Goal: Task Accomplishment & Management: Manage account settings

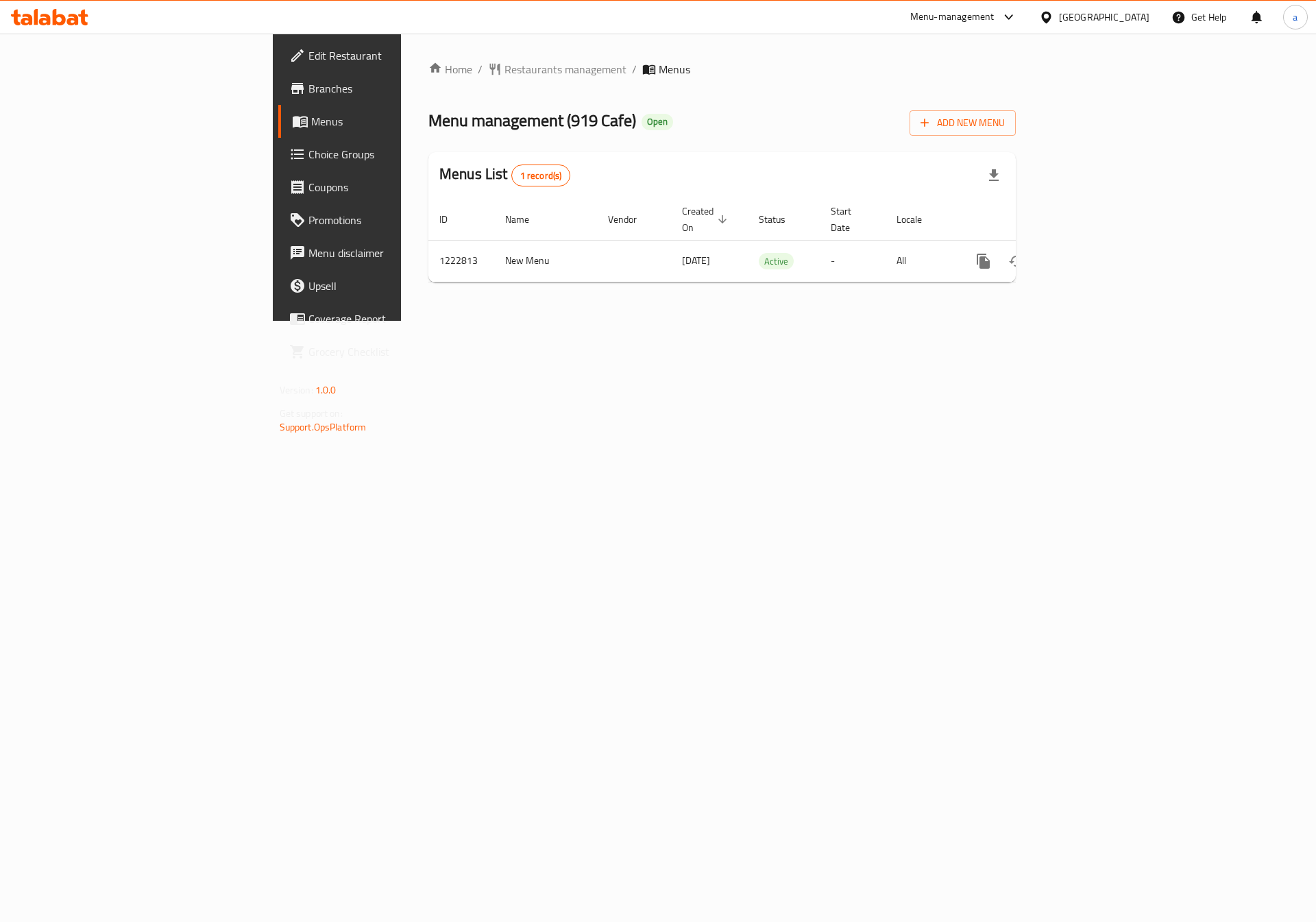
click at [308, 93] on span "Branches" at bounding box center [395, 88] width 173 height 17
click at [1088, 255] on icon "enhanced table" at bounding box center [1082, 261] width 13 height 13
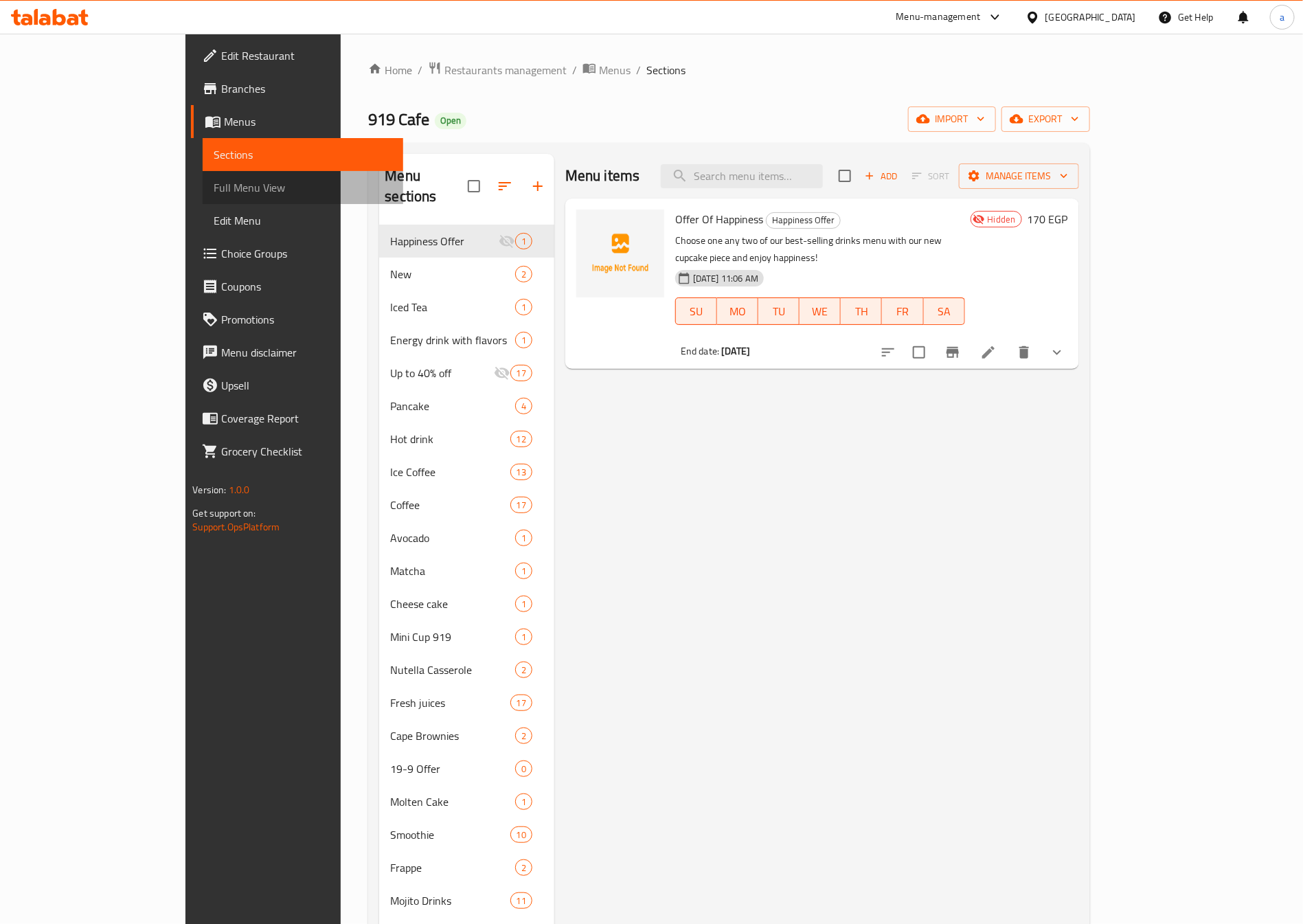
click at [214, 184] on span "Full Menu View" at bounding box center [303, 188] width 179 height 17
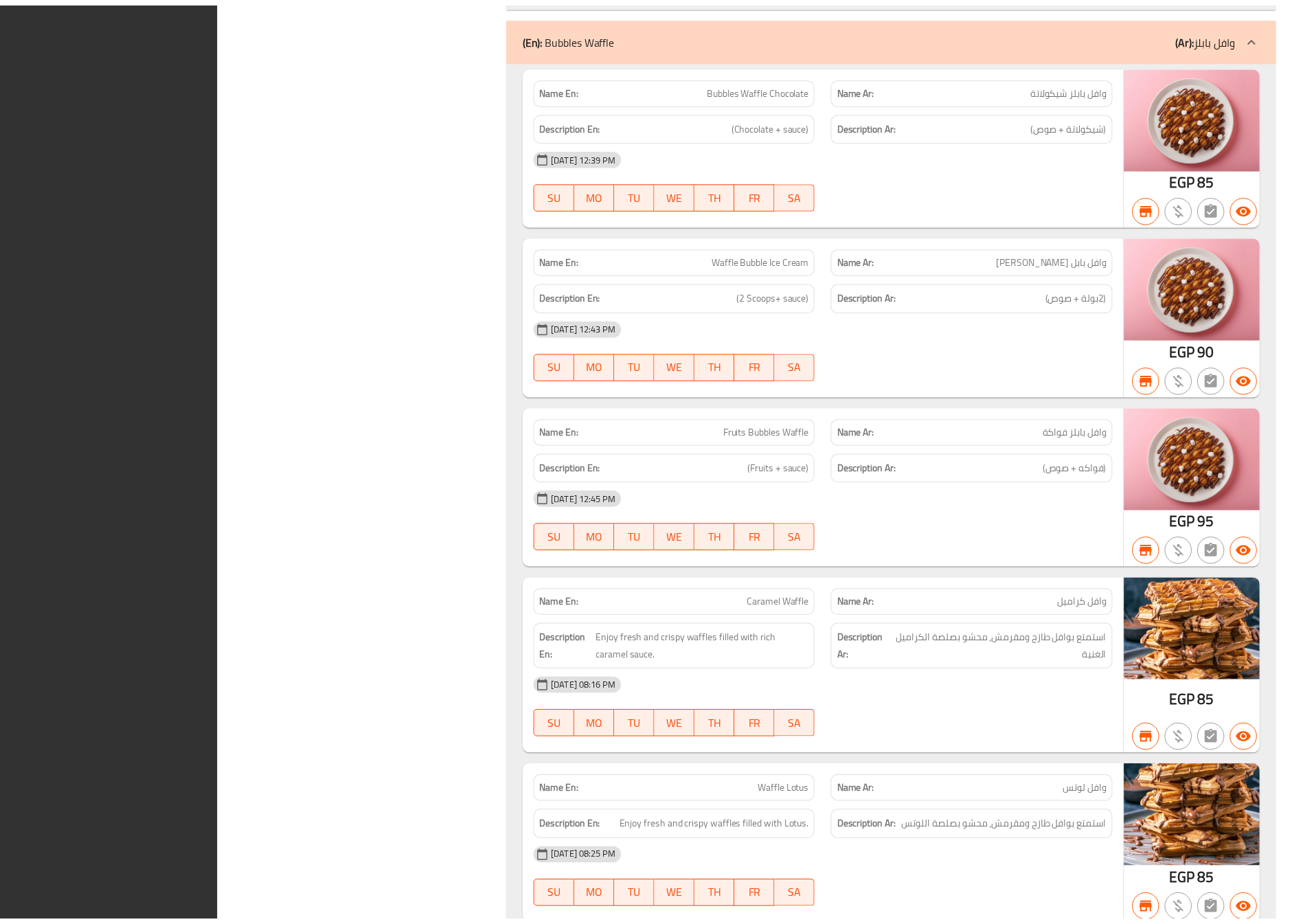
scroll to position [37382, 0]
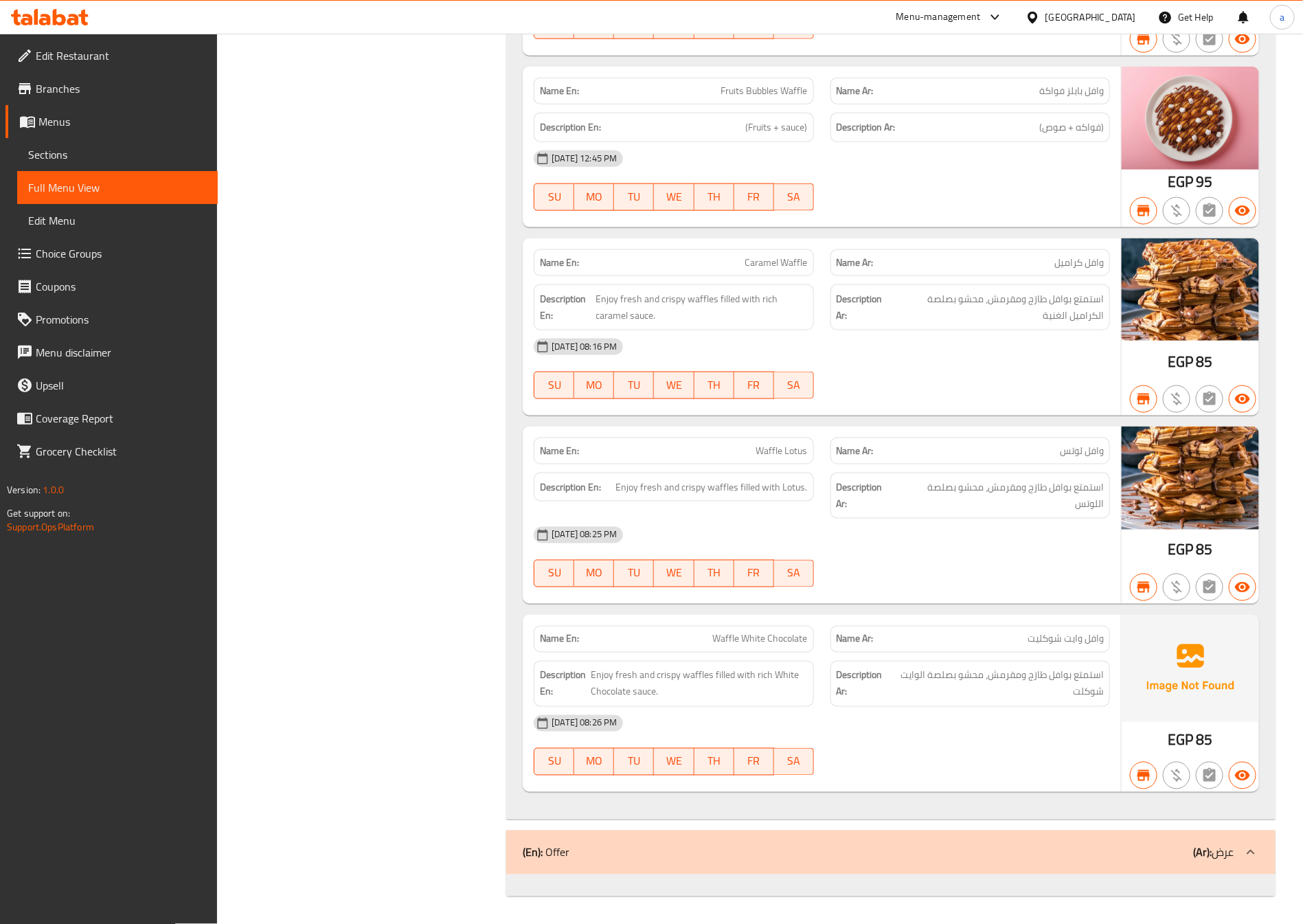
click at [58, 225] on span "Edit Menu" at bounding box center [117, 221] width 179 height 17
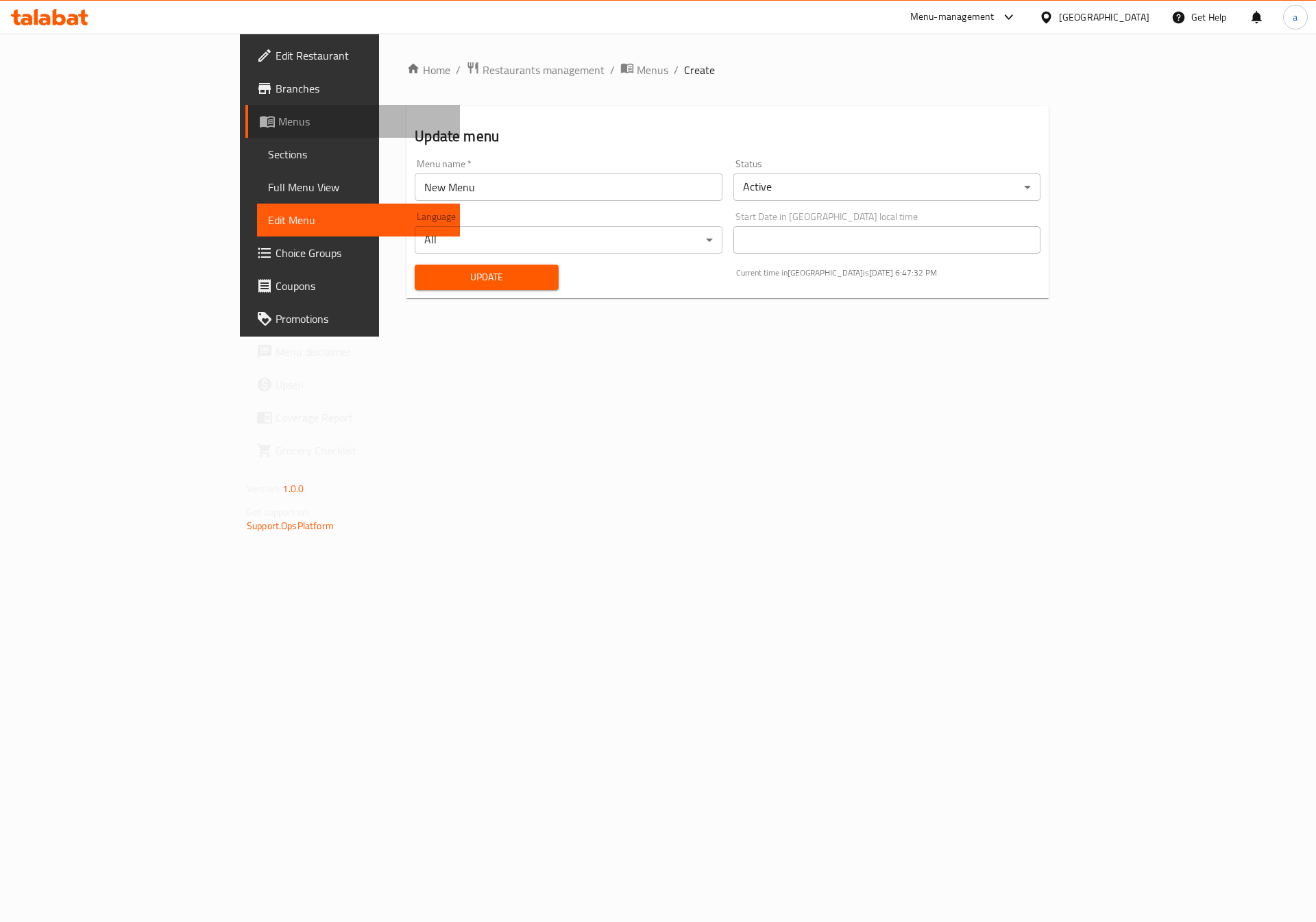
click at [279, 122] on span "Menus" at bounding box center [363, 121] width 171 height 17
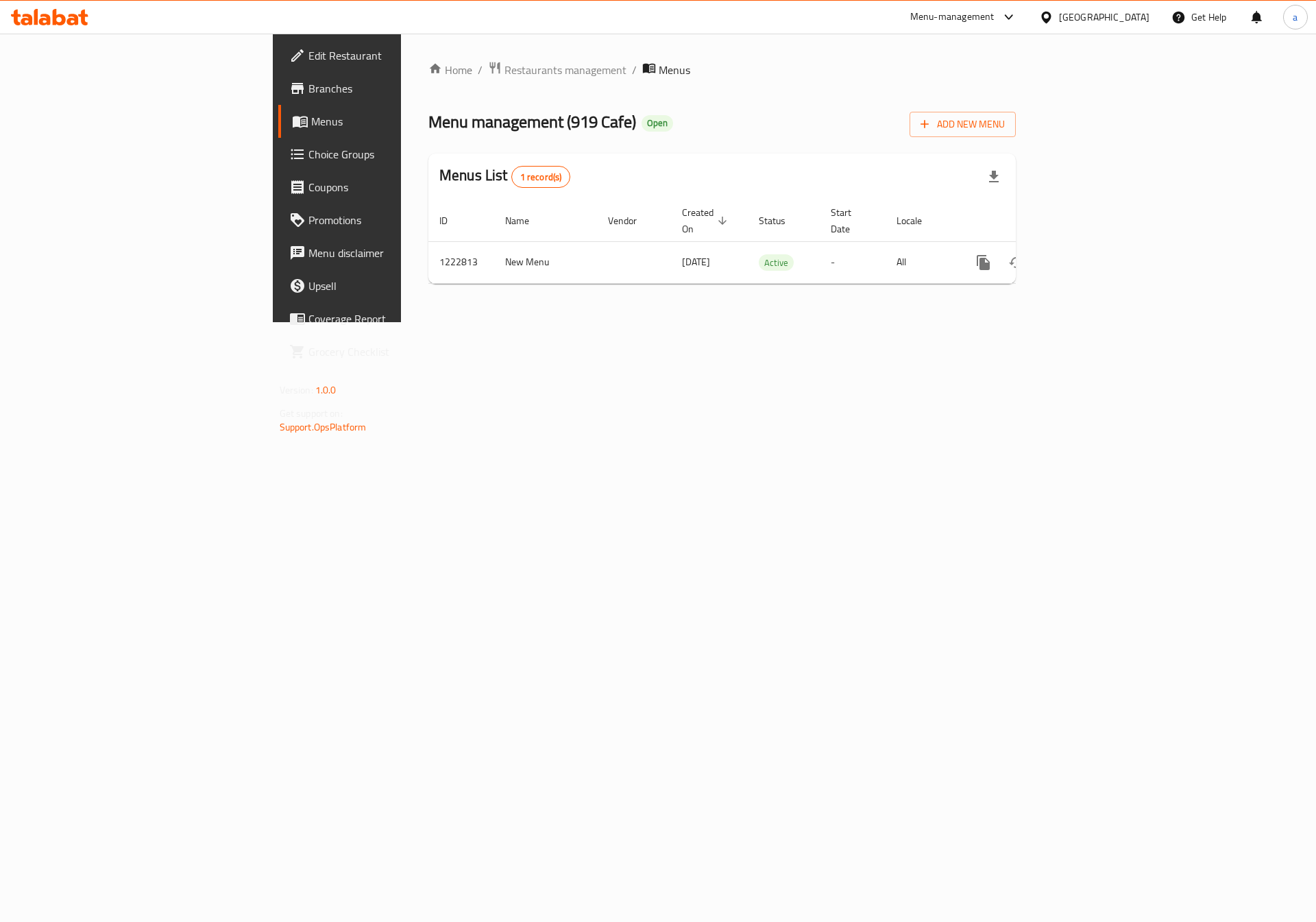
click at [308, 54] on span "Edit Restaurant" at bounding box center [395, 56] width 173 height 17
click at [1090, 253] on icon "enhanced table" at bounding box center [1083, 261] width 17 height 17
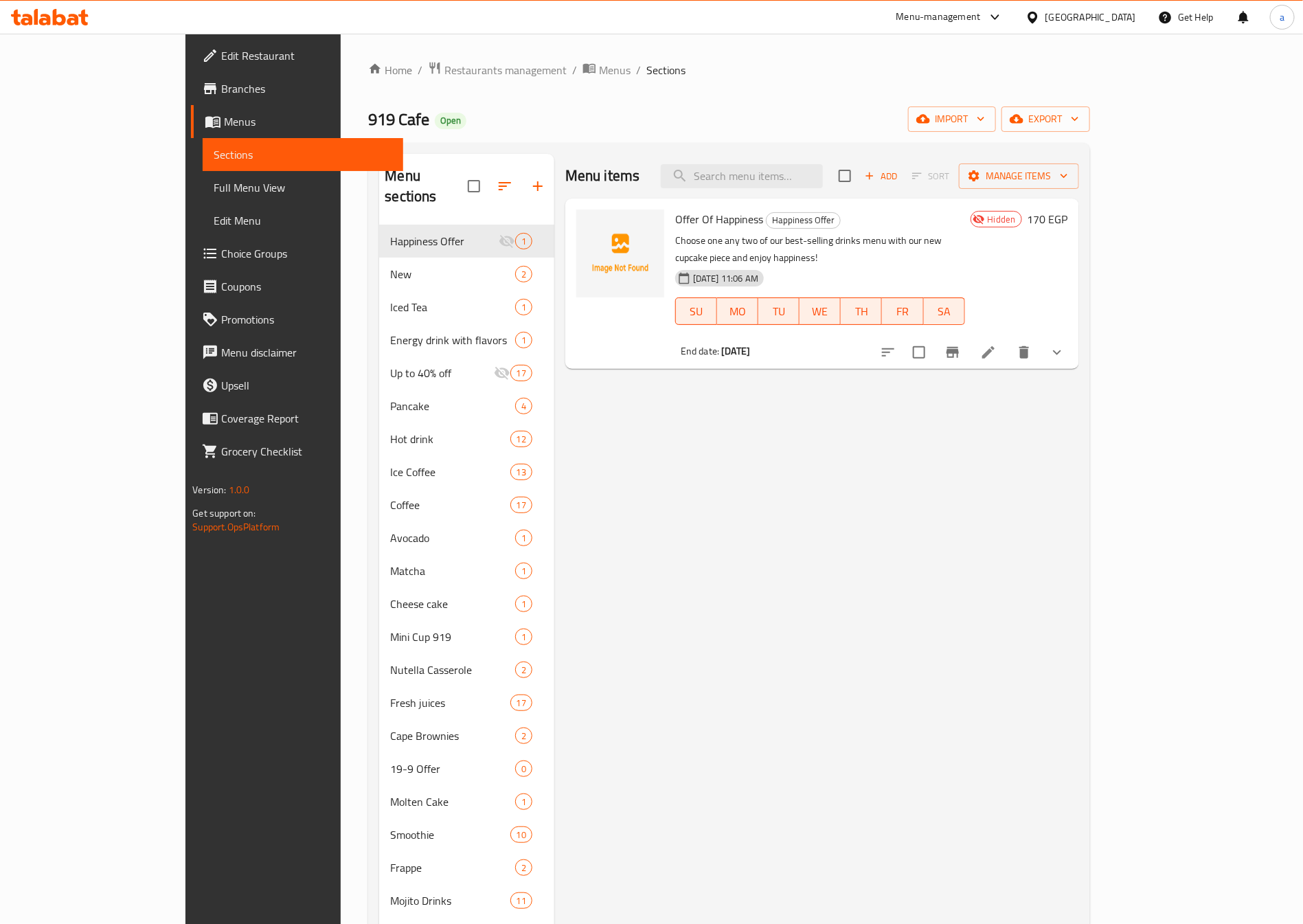
click at [214, 196] on span "Full Menu View" at bounding box center [303, 188] width 179 height 17
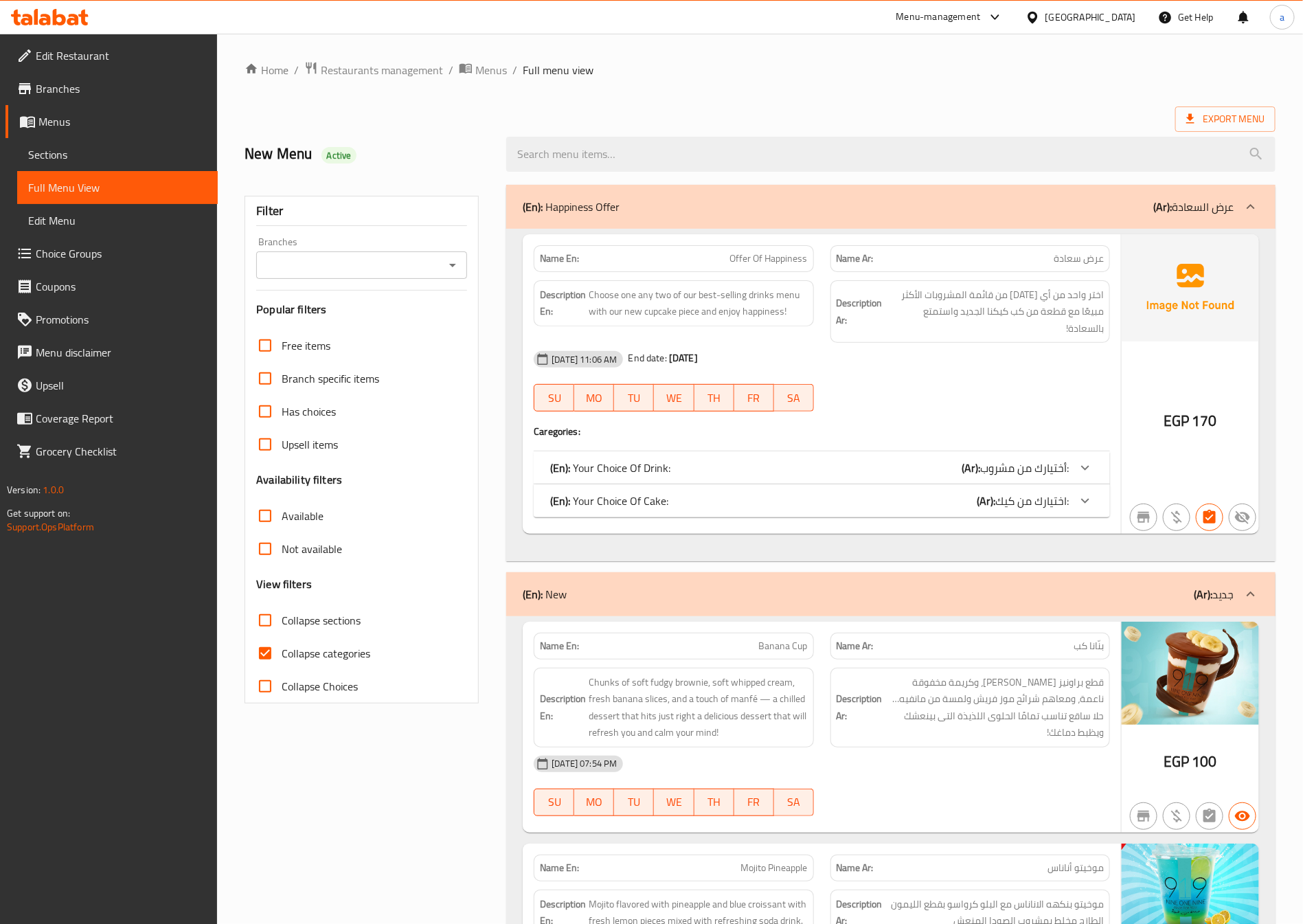
scroll to position [309, 0]
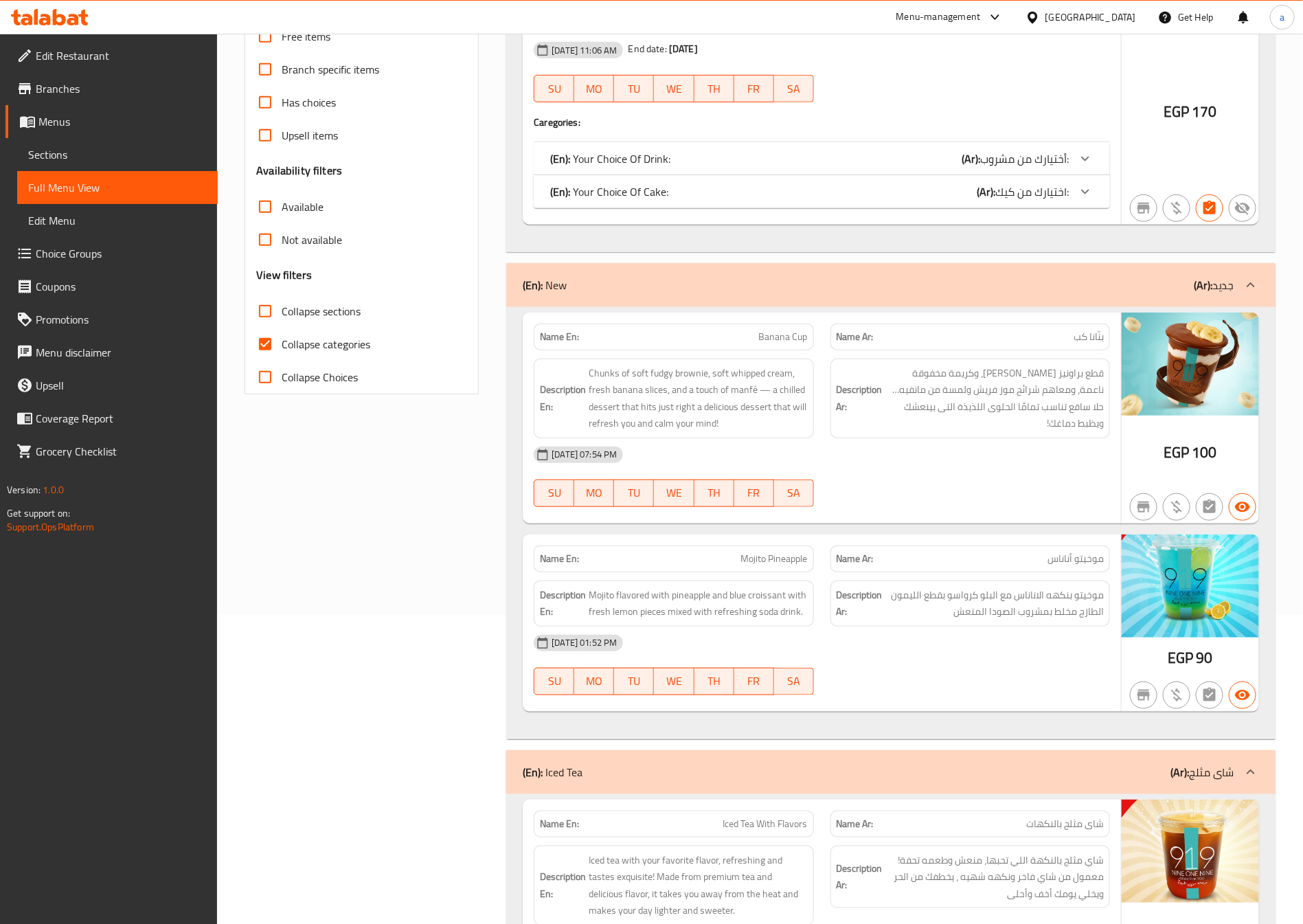
click at [295, 348] on span "Collapse categories" at bounding box center [326, 344] width 89 height 17
click at [282, 348] on input "Collapse categories" at bounding box center [265, 344] width 33 height 33
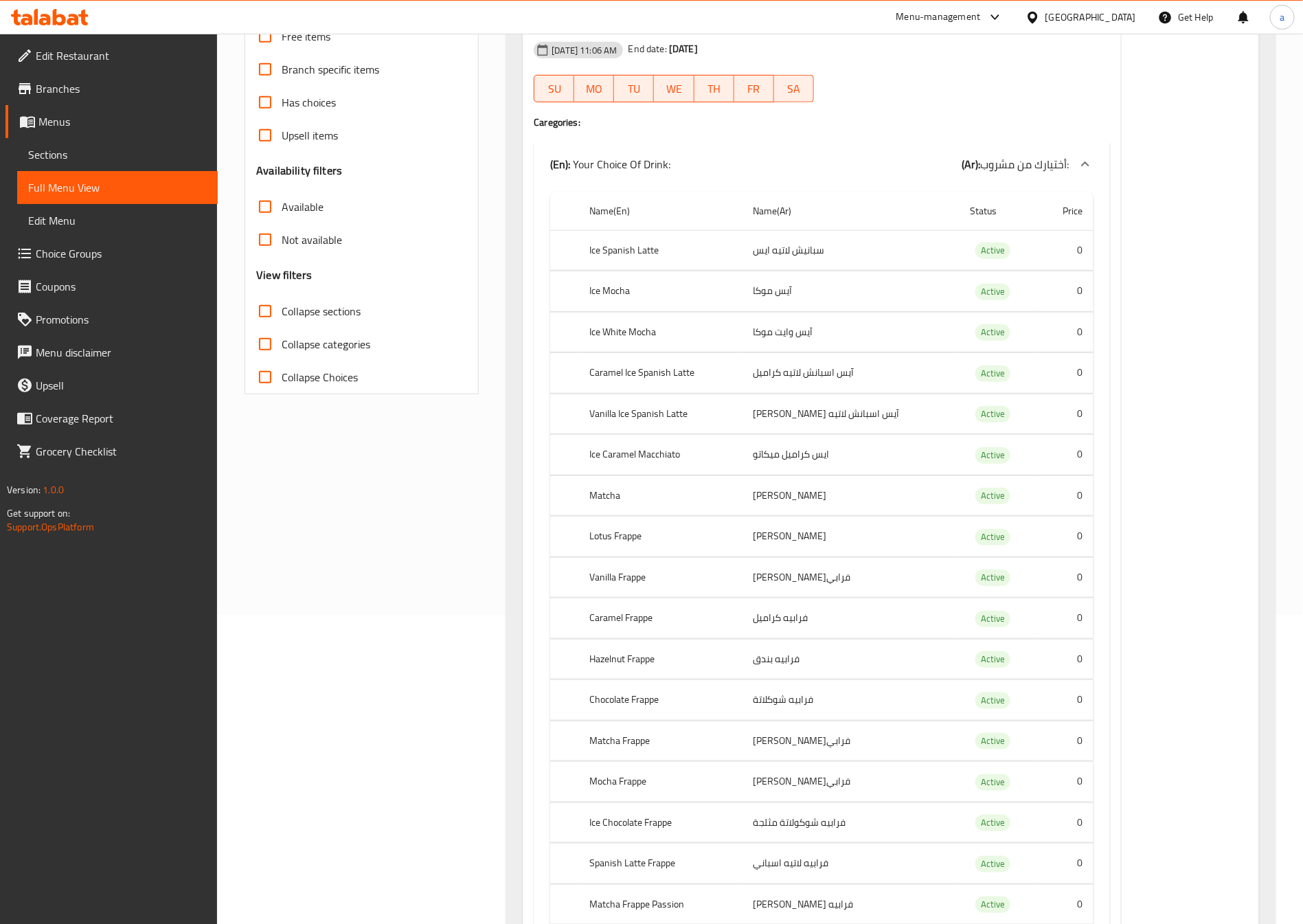
click at [269, 348] on input "Collapse categories" at bounding box center [265, 344] width 33 height 33
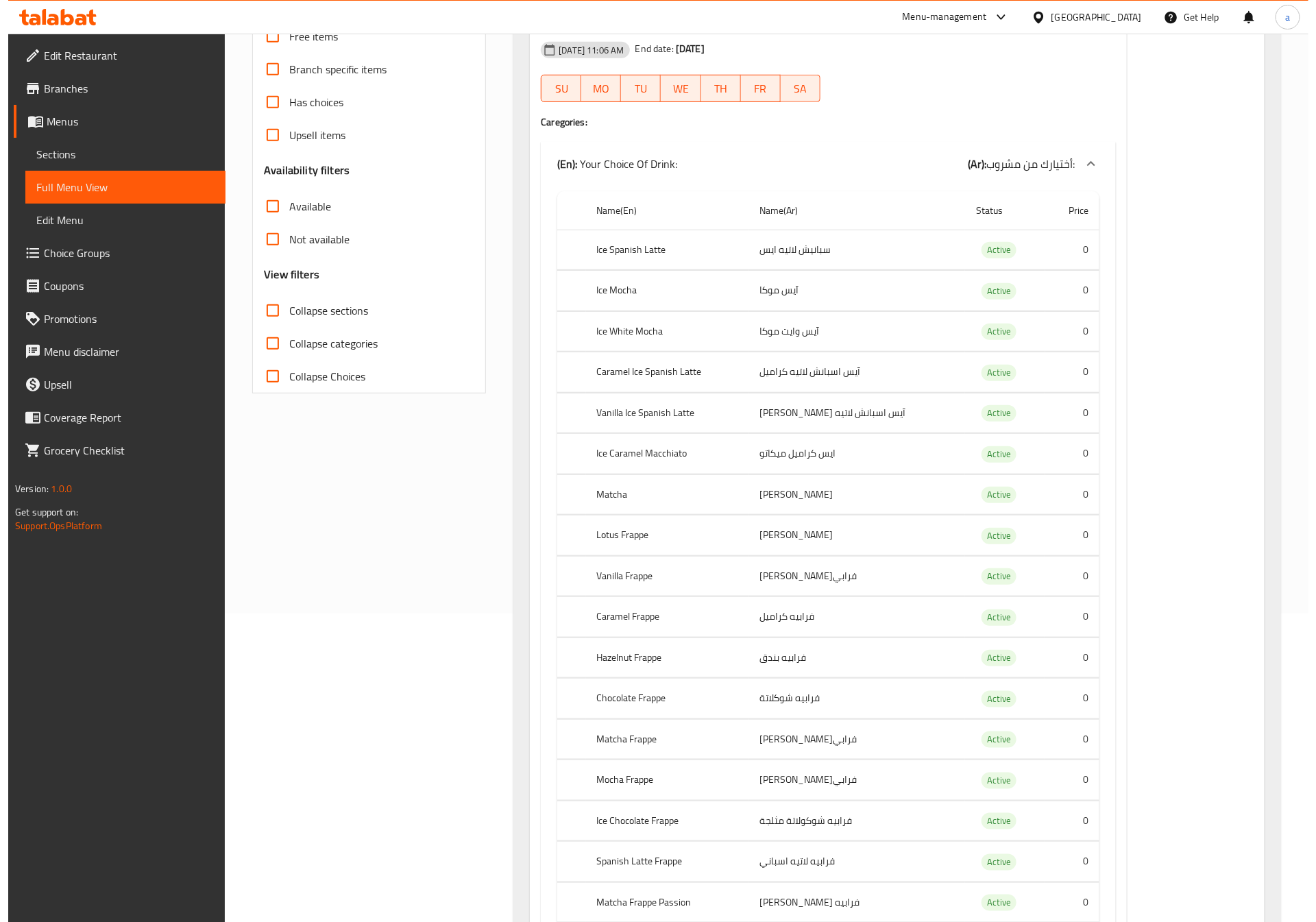
scroll to position [0, 0]
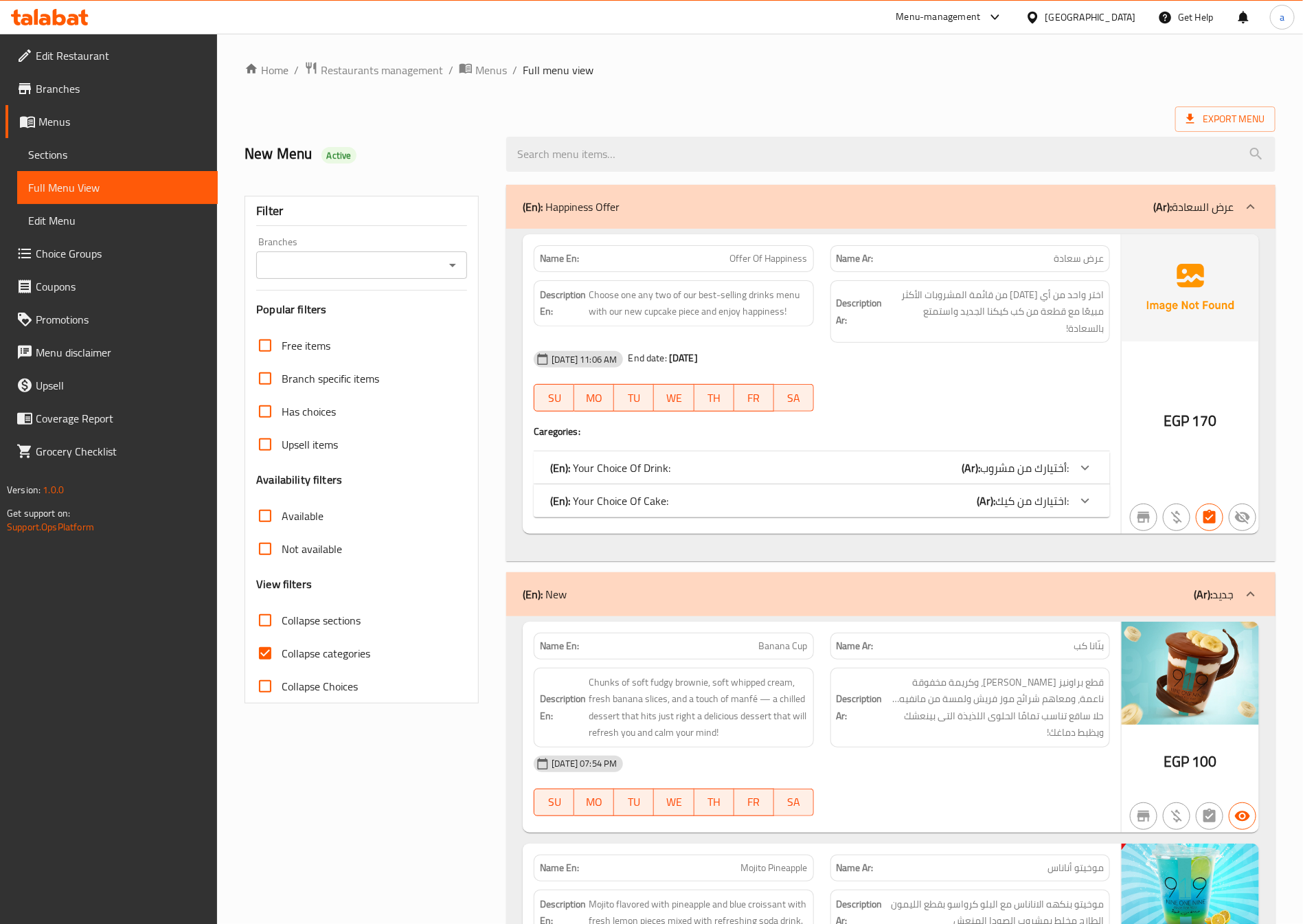
click at [273, 658] on input "Collapse categories" at bounding box center [265, 653] width 33 height 33
checkbox input "false"
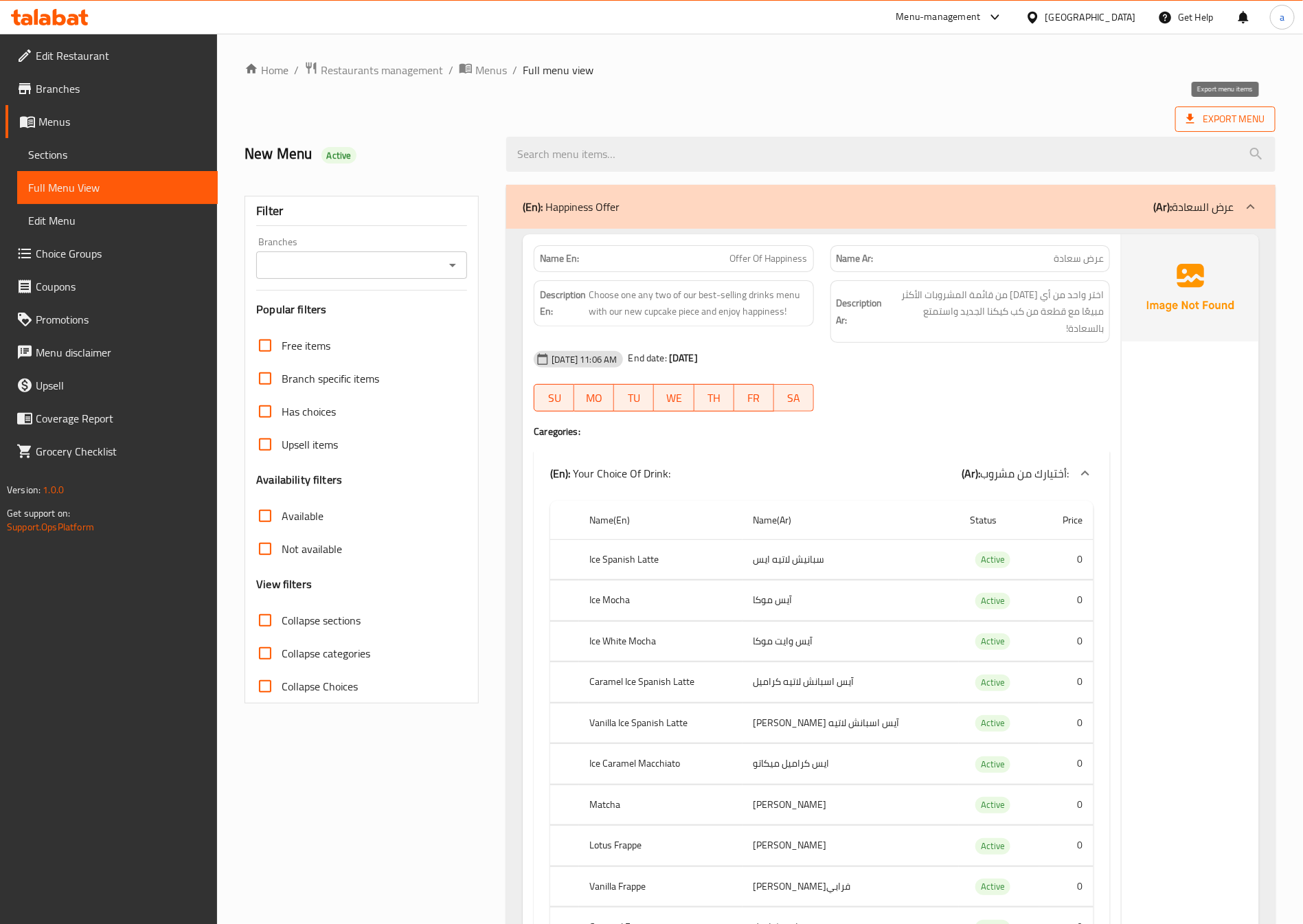
click at [1212, 115] on span "Export Menu" at bounding box center [1226, 119] width 78 height 17
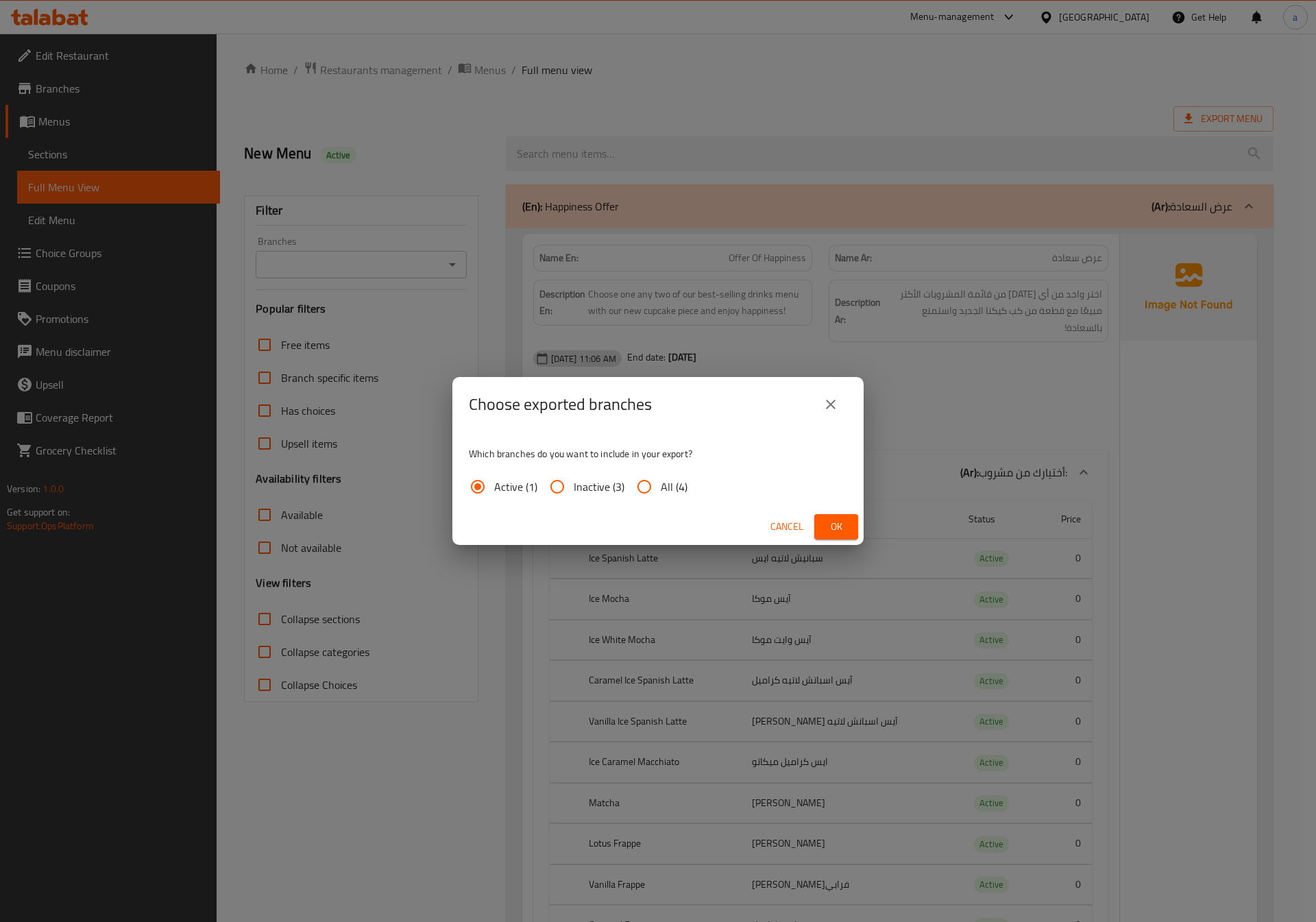
click at [646, 469] on div "Which branches do you want to include in your export? Active (1) Inactive (3) A…" at bounding box center [658, 470] width 412 height 77
click at [645, 480] on input "All (4)" at bounding box center [644, 486] width 33 height 33
radio input "true"
click at [831, 527] on span "Ok" at bounding box center [836, 526] width 22 height 17
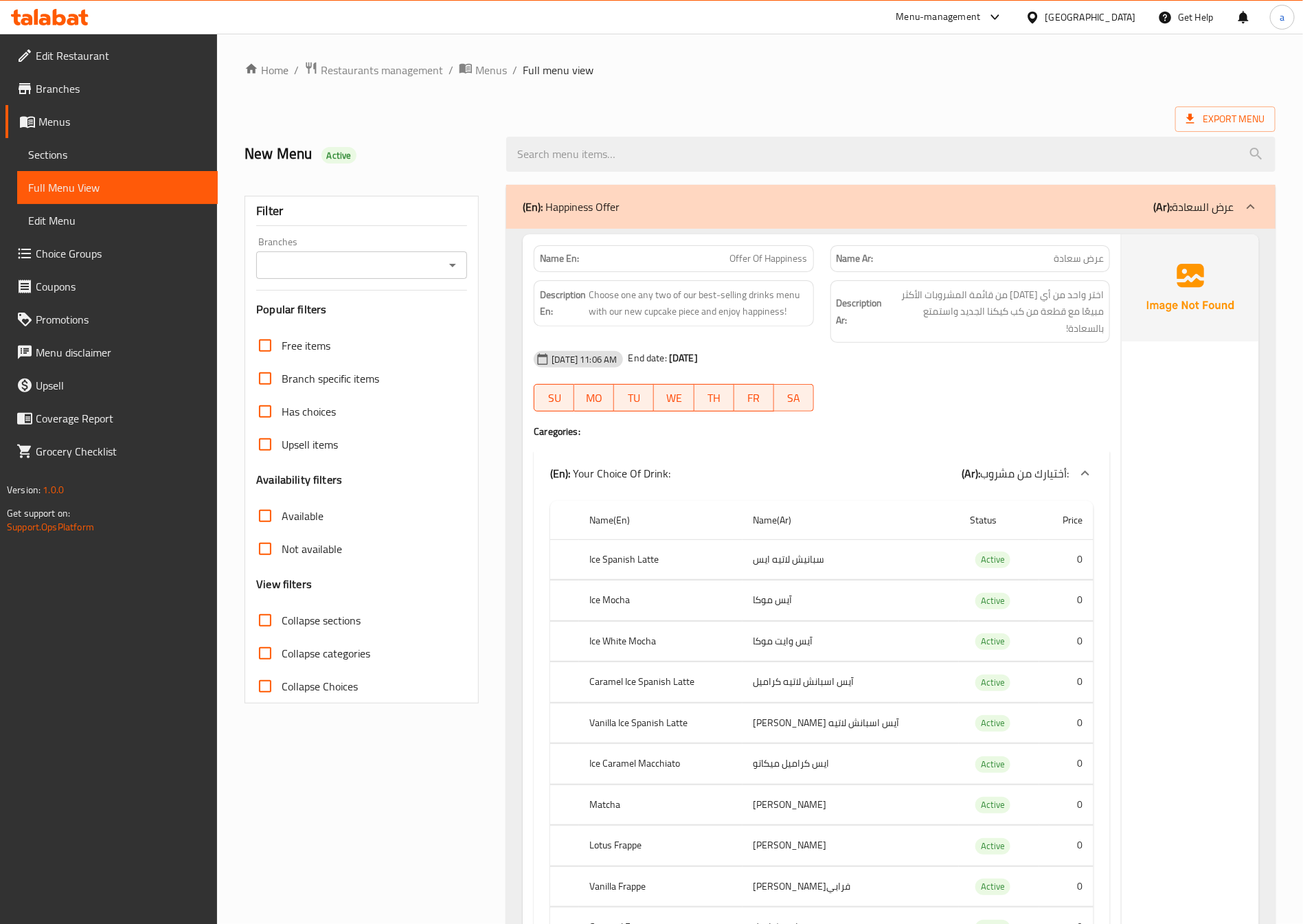
click at [60, 57] on span "Edit Restaurant" at bounding box center [121, 56] width 171 height 17
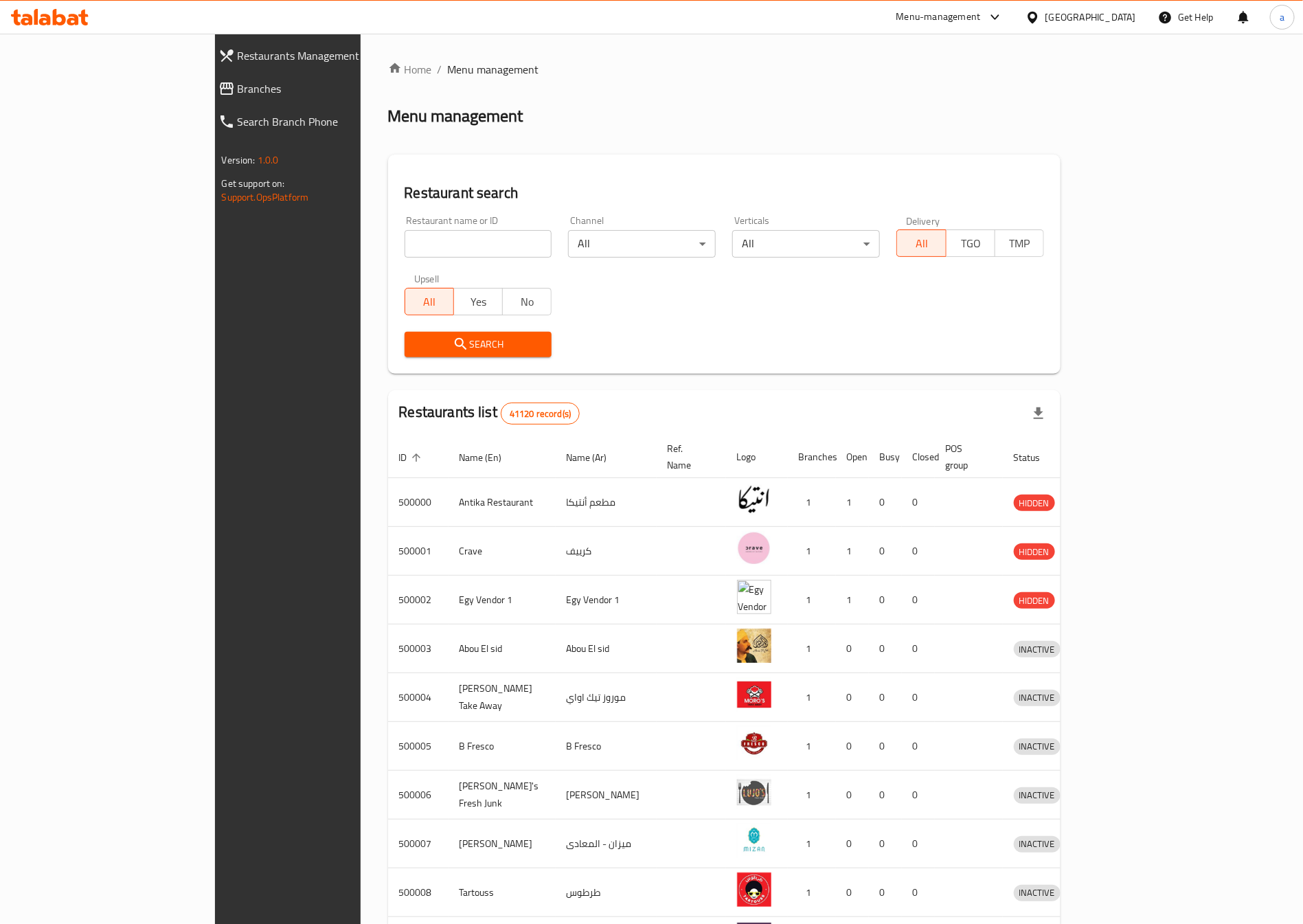
click at [405, 248] on input "search" at bounding box center [479, 244] width 148 height 27
click at [405, 235] on input "search" at bounding box center [479, 244] width 148 height 27
paste input "777773"
click at [416, 340] on span "Search" at bounding box center [479, 344] width 126 height 17
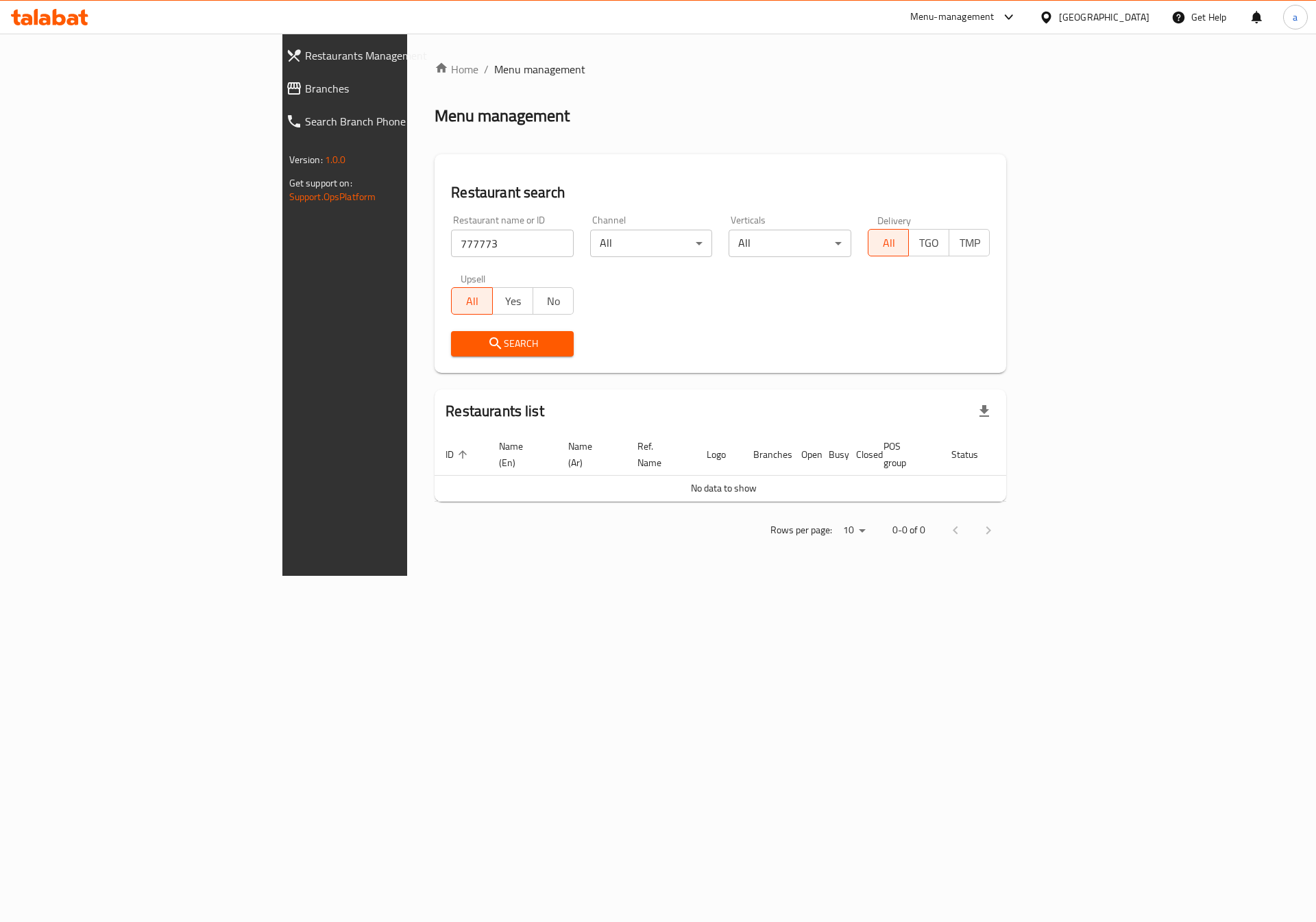
click at [451, 228] on div "Restaurant name or ID 777773 Restaurant name or ID" at bounding box center [512, 236] width 123 height 42
click at [451, 242] on input "777773" at bounding box center [512, 243] width 123 height 27
paste input "3420189"
type input "342018973"
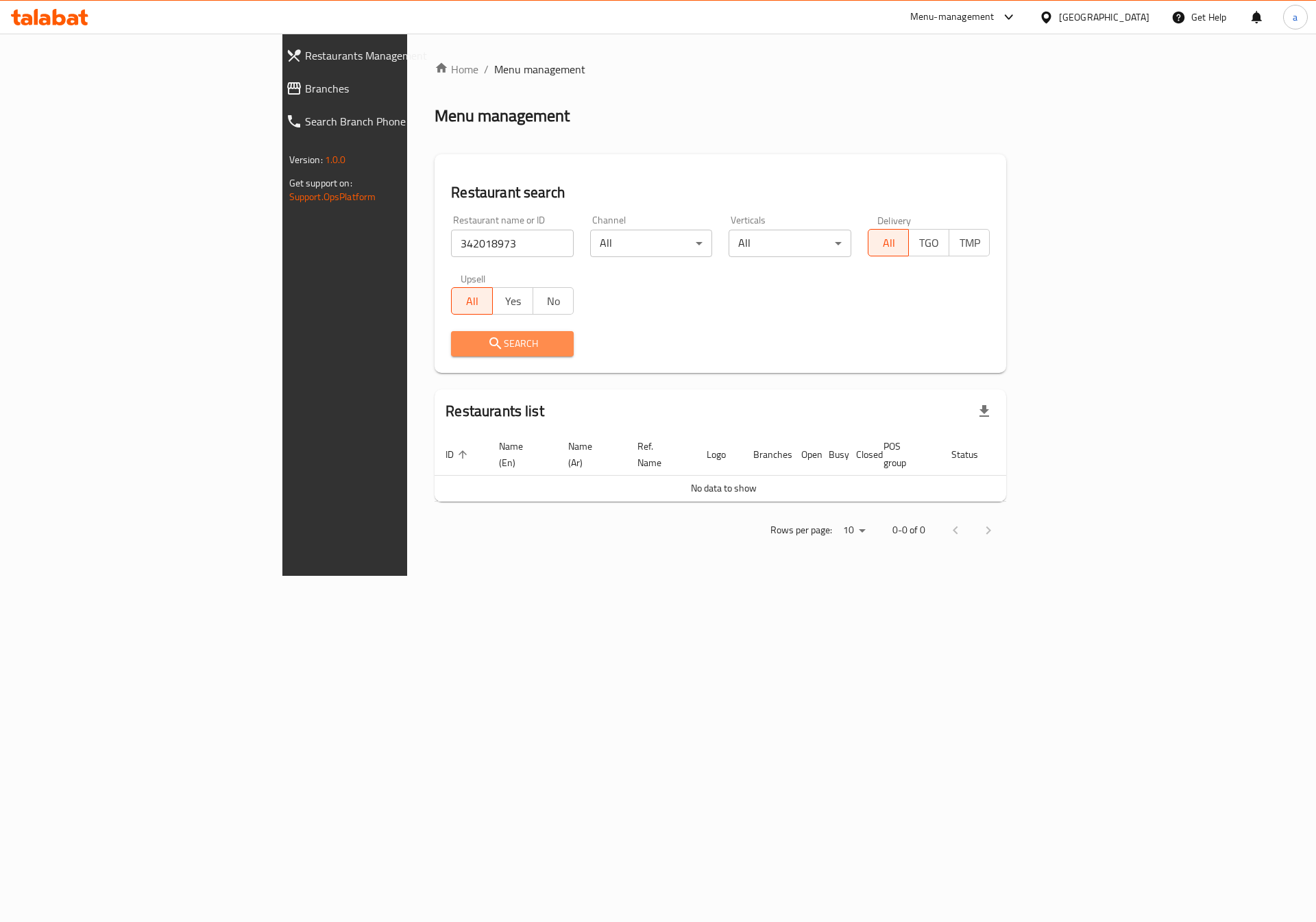
click at [462, 347] on span "Search" at bounding box center [512, 343] width 101 height 17
click at [451, 245] on input "342018973" at bounding box center [512, 243] width 123 height 27
click at [305, 95] on span "Branches" at bounding box center [398, 88] width 187 height 17
